Goal: Information Seeking & Learning: Learn about a topic

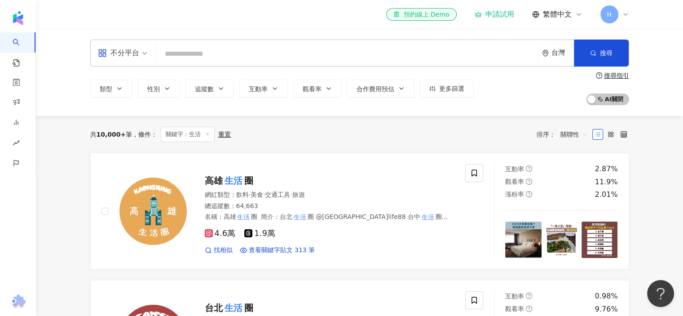
click at [277, 49] on input "search" at bounding box center [347, 53] width 375 height 17
click at [205, 134] on icon at bounding box center [207, 134] width 4 height 4
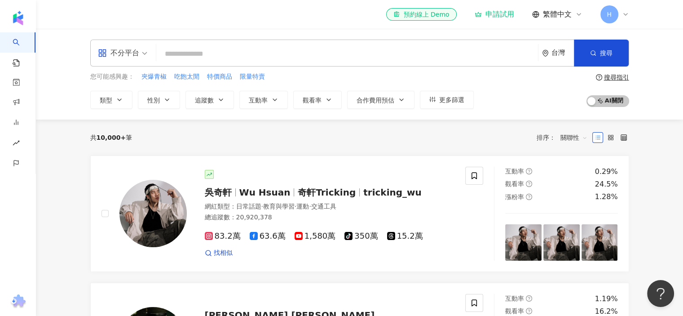
click at [208, 55] on input "search" at bounding box center [347, 53] width 375 height 17
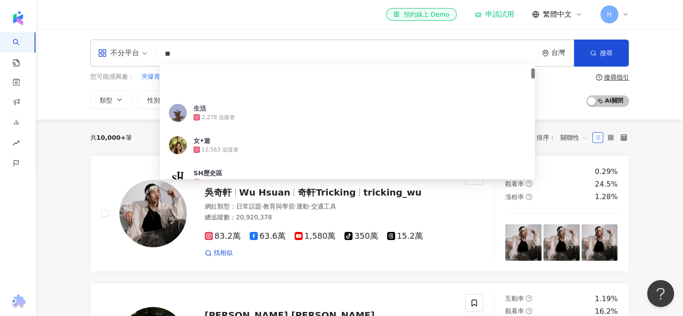
type input "*"
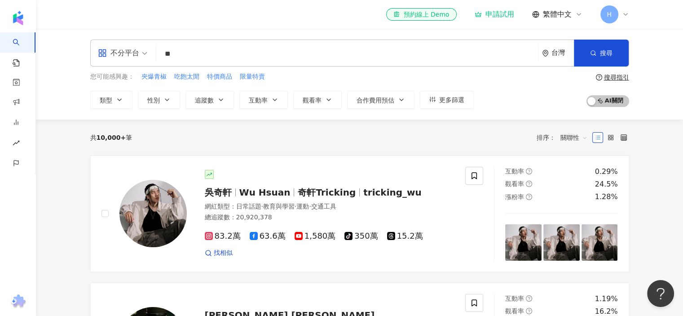
type input "*"
type input "**"
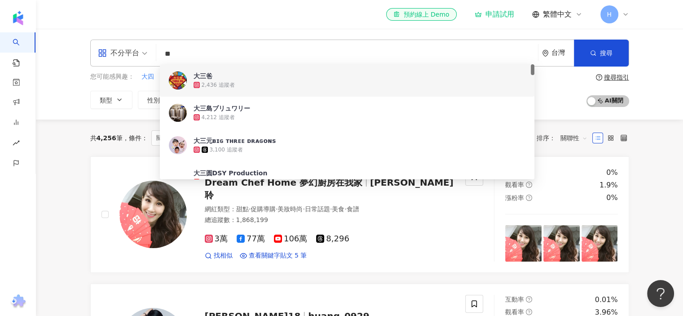
scroll to position [45, 0]
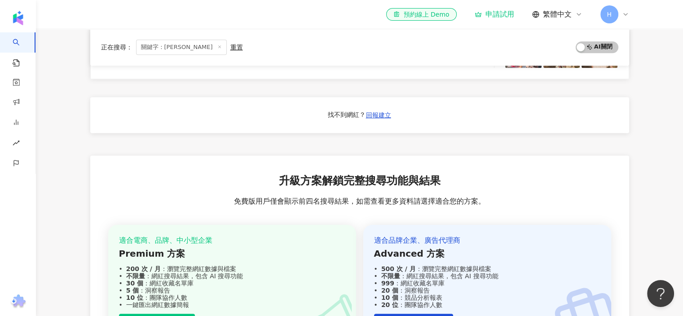
scroll to position [449, 0]
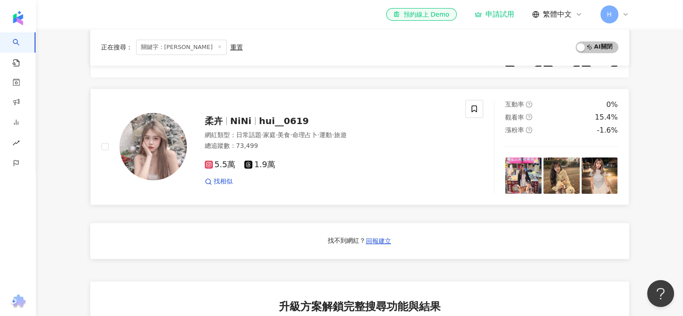
click at [234, 120] on span "NiNi" at bounding box center [240, 120] width 21 height 11
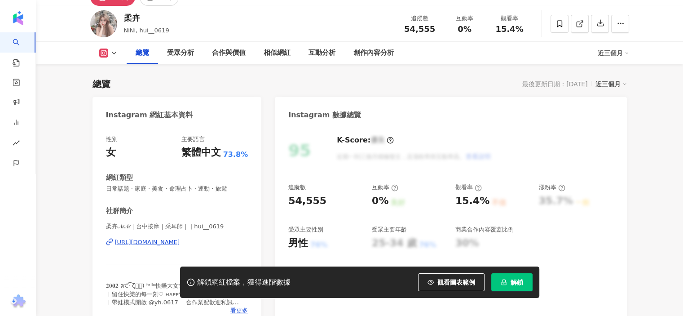
click at [102, 16] on img at bounding box center [103, 23] width 27 height 27
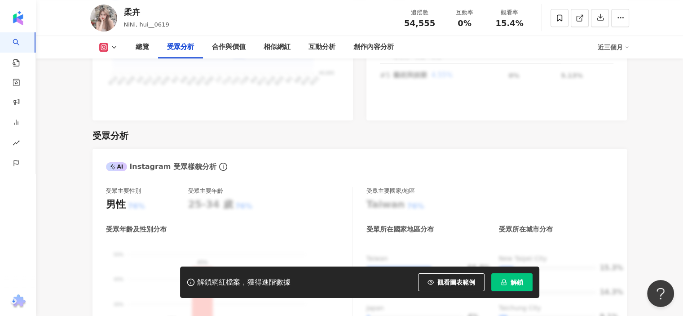
scroll to position [988, 0]
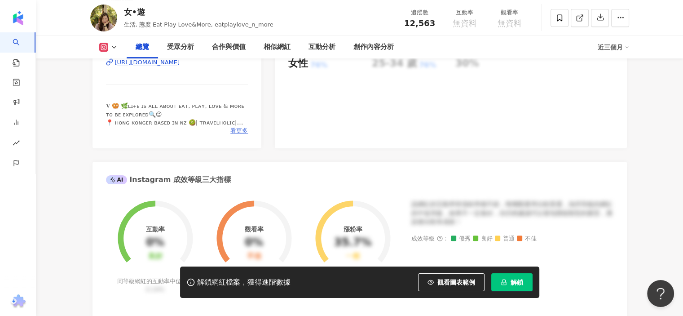
click at [241, 132] on span "看更多" at bounding box center [239, 131] width 18 height 8
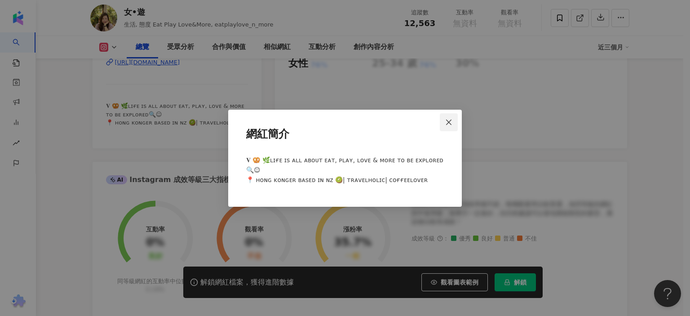
click at [450, 126] on icon "close" at bounding box center [448, 122] width 7 height 7
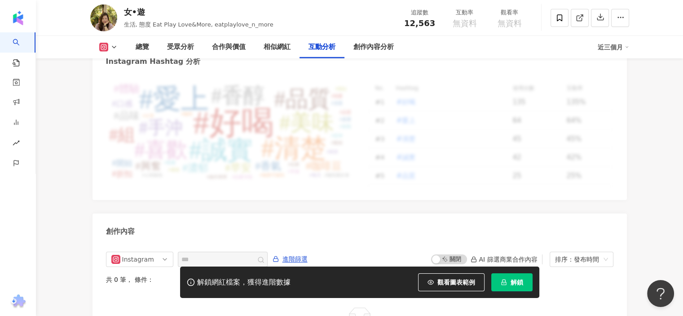
scroll to position [2498, 0]
